Goal: Task Accomplishment & Management: Complete application form

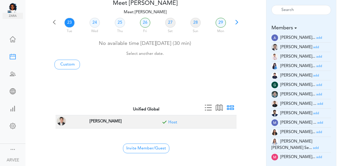
scroll to position [30, 0]
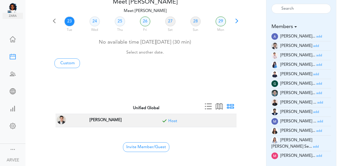
click at [316, 154] on small "add" at bounding box center [319, 155] width 6 height 3
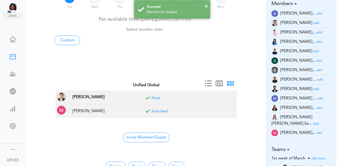
scroll to position [74, 0]
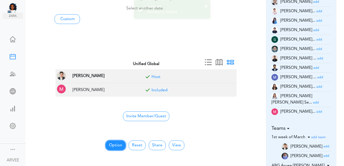
click at [114, 144] on button "Option" at bounding box center [116, 145] width 20 height 10
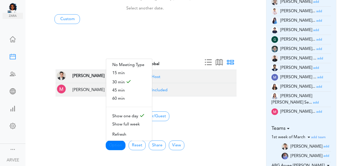
click at [221, 33] on div "23 Tue 24 Wed 25 Thu 26 Fri 27 Sat 28 Sun 29 Mon No available time [DATE][DATE]…" at bounding box center [145, 16] width 188 height 90
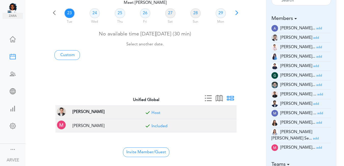
scroll to position [0, 0]
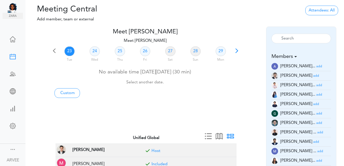
click at [236, 49] on span at bounding box center [236, 52] width 7 height 7
click at [68, 51] on link "30" at bounding box center [69, 51] width 10 height 10
click at [69, 93] on link "Custom" at bounding box center [66, 93] width 25 height 10
type input "Meet [PERSON_NAME]"
type input "[URL][DOMAIN_NAME][SECURITY_DATA]"
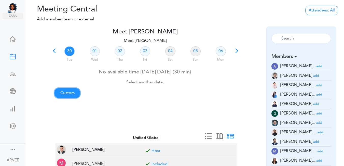
type input "[DATE]T16:00"
type input "[DATE]T16:30"
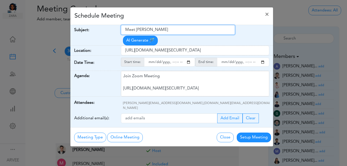
click at [127, 30] on input "Meet [PERSON_NAME]" at bounding box center [178, 30] width 114 height 10
click at [126, 30] on input "Meet [PERSON_NAME]" at bounding box center [178, 30] width 114 height 10
drag, startPoint x: 126, startPoint y: 30, endPoint x: 171, endPoint y: 30, distance: 45.5
click at [171, 30] on input "Meet [PERSON_NAME]" at bounding box center [178, 30] width 114 height 10
paste input "Subject: Internal Meeting- [US_STATE] Seabed"
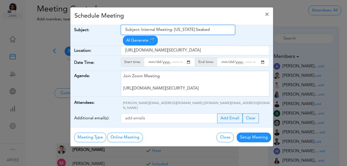
type input "Subject: Internal Meeting- [US_STATE] Seabed"
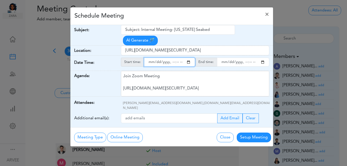
click at [189, 57] on input "starttime" at bounding box center [169, 61] width 51 height 9
type input "[DATE]T19:00"
click at [261, 57] on input "endtime" at bounding box center [243, 61] width 52 height 9
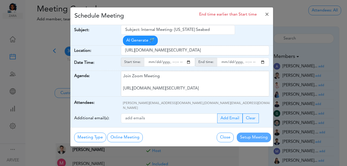
type input "[DATE]T19:30"
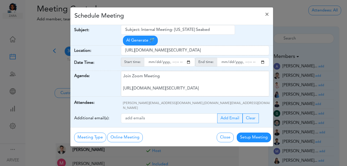
click at [175, 17] on div "Schedule Meeting ×" at bounding box center [171, 16] width 203 height 18
click at [252, 132] on button "Setup Meeting" at bounding box center [254, 137] width 34 height 10
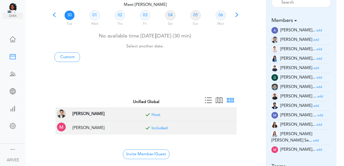
scroll to position [51, 0]
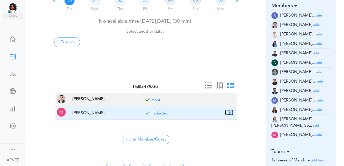
click at [227, 114] on button "button" at bounding box center [228, 112] width 7 height 5
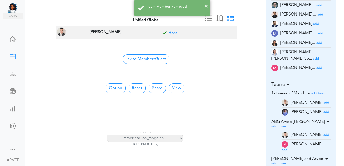
scroll to position [119, 0]
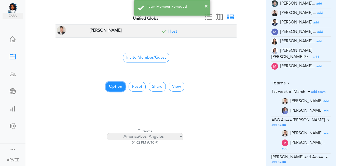
click at [115, 86] on button "Option" at bounding box center [116, 87] width 20 height 10
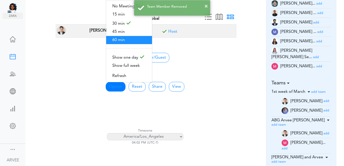
drag, startPoint x: 121, startPoint y: 37, endPoint x: 121, endPoint y: 40, distance: 3.1
click at [121, 37] on span "60 min" at bounding box center [129, 40] width 46 height 8
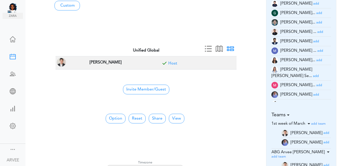
scroll to position [15, 0]
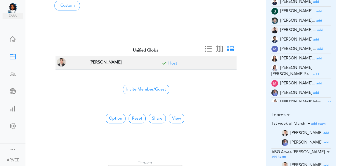
click at [317, 49] on small "add" at bounding box center [320, 48] width 6 height 3
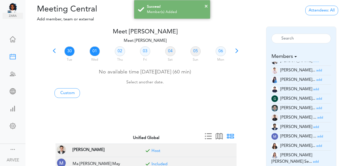
click at [96, 51] on link "01" at bounding box center [95, 51] width 10 height 10
click at [64, 95] on link "Custom" at bounding box center [66, 93] width 25 height 10
type input "Meet [PERSON_NAME]"
type input "[URL][DOMAIN_NAME][SECURITY_DATA]"
type input "[DATE]T16:00"
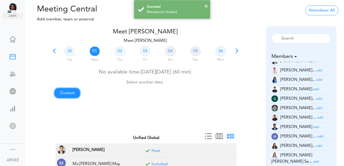
type input "[DATE]T16:30"
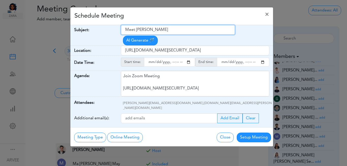
drag, startPoint x: 125, startPoint y: 30, endPoint x: 152, endPoint y: 32, distance: 26.8
click at [179, 29] on input "Meet [PERSON_NAME]" at bounding box center [178, 30] width 114 height 10
paste input "Client call po. [PERSON_NAME] - 2025 Planning"
click at [152, 30] on input "Client call po. [PERSON_NAME] - 2025 Planning" at bounding box center [178, 30] width 114 height 10
type input "Client call: [PERSON_NAME] - 2025 Planning"
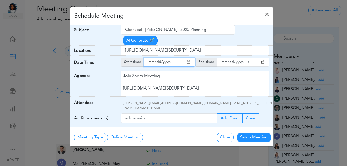
click at [188, 57] on input "starttime" at bounding box center [169, 61] width 51 height 9
click at [173, 57] on input "starttime" at bounding box center [169, 61] width 51 height 9
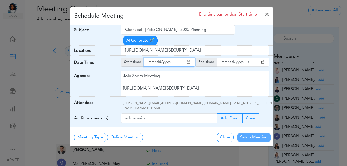
type input "[DATE]T13:00"
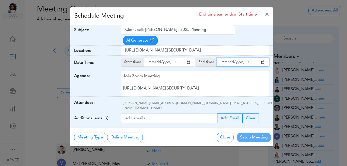
click at [263, 57] on input "endtime" at bounding box center [243, 61] width 52 height 9
click at [245, 57] on input "endtime" at bounding box center [243, 61] width 52 height 9
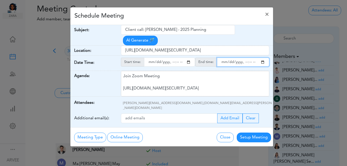
type input "[DATE]T14:00"
click at [197, 18] on div "Schedule Meeting ×" at bounding box center [171, 16] width 203 height 18
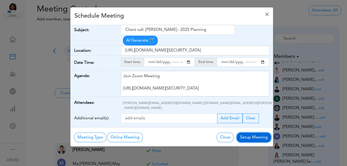
click at [257, 132] on button "Setup Meeting" at bounding box center [254, 137] width 34 height 10
